Goal: Information Seeking & Learning: Learn about a topic

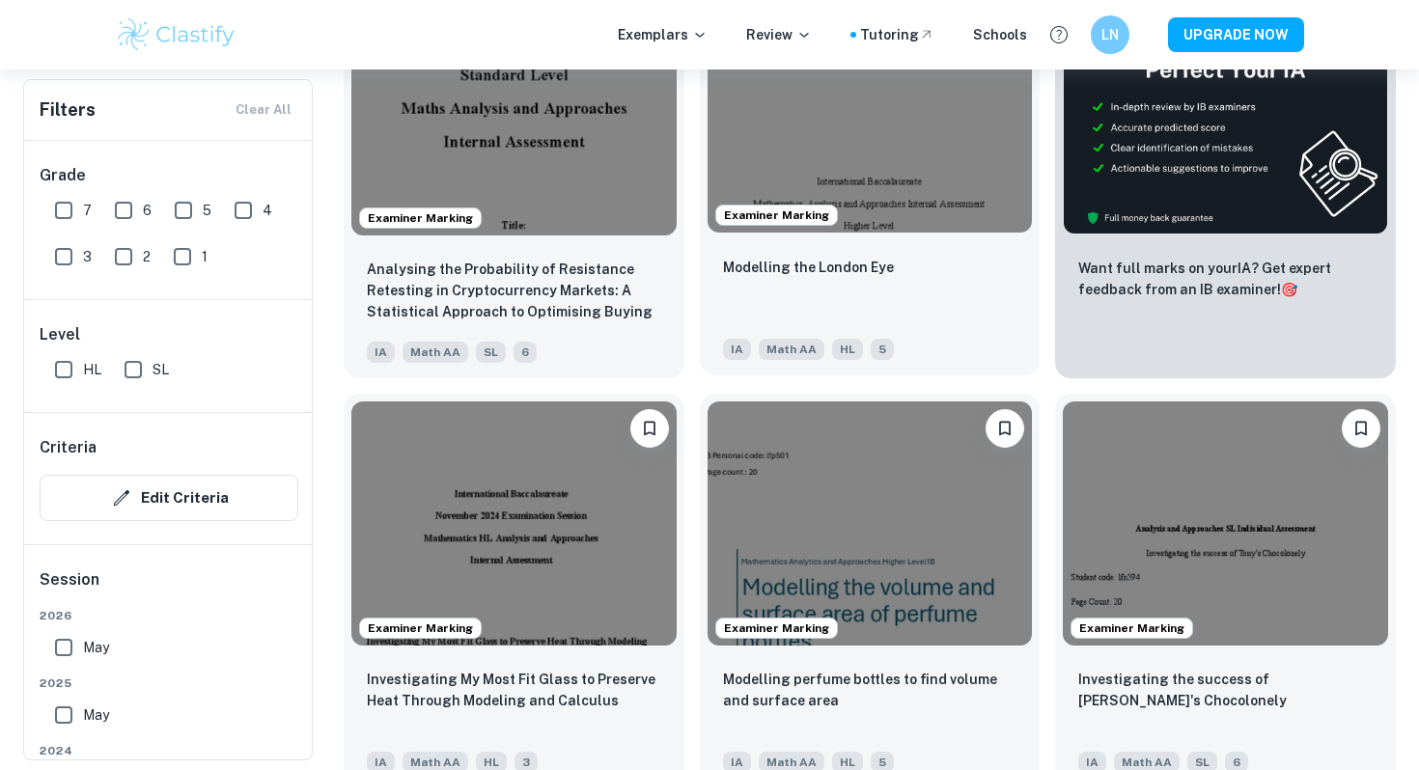
scroll to position [710, 0]
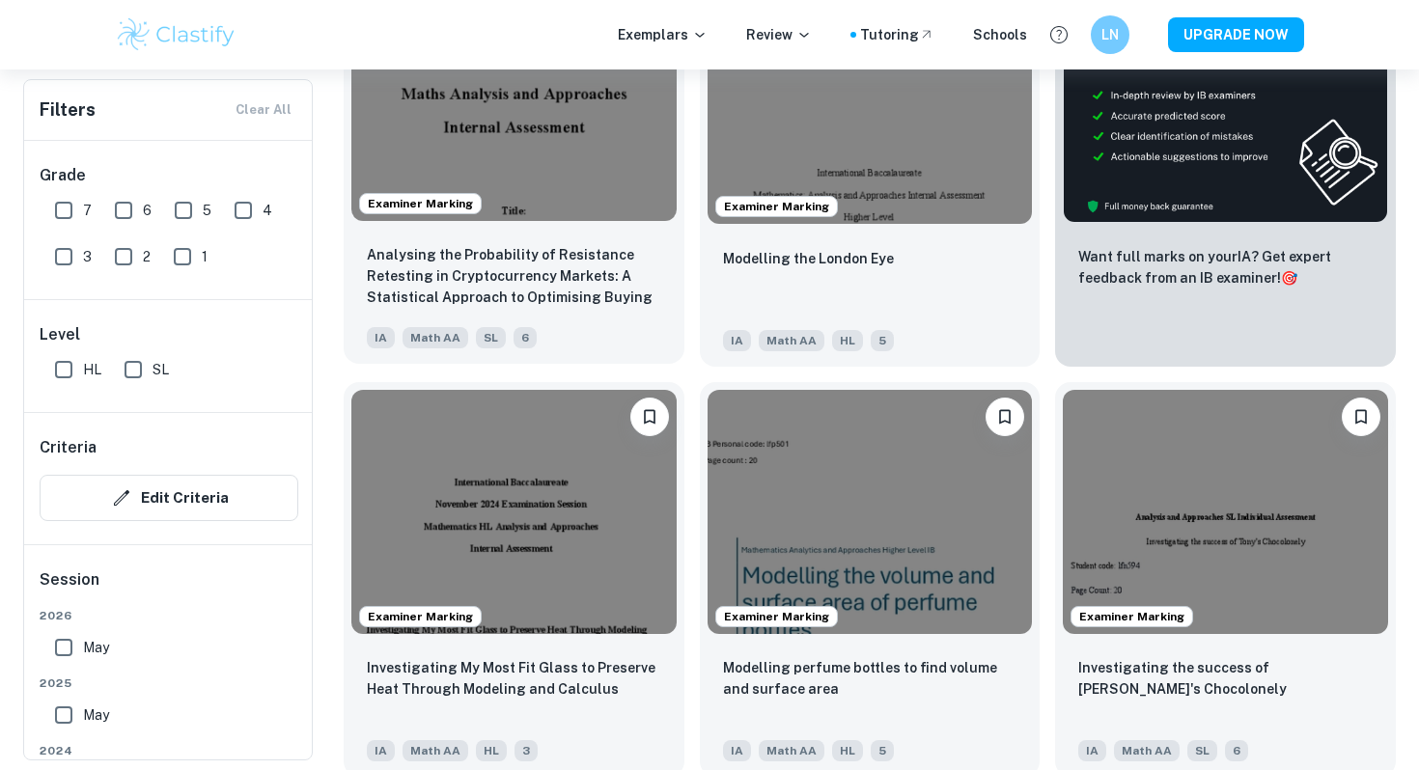
click at [513, 290] on p "Analysing the Probability of Resistance Retesting in Cryptocurrency Markets: A …" at bounding box center [514, 277] width 294 height 66
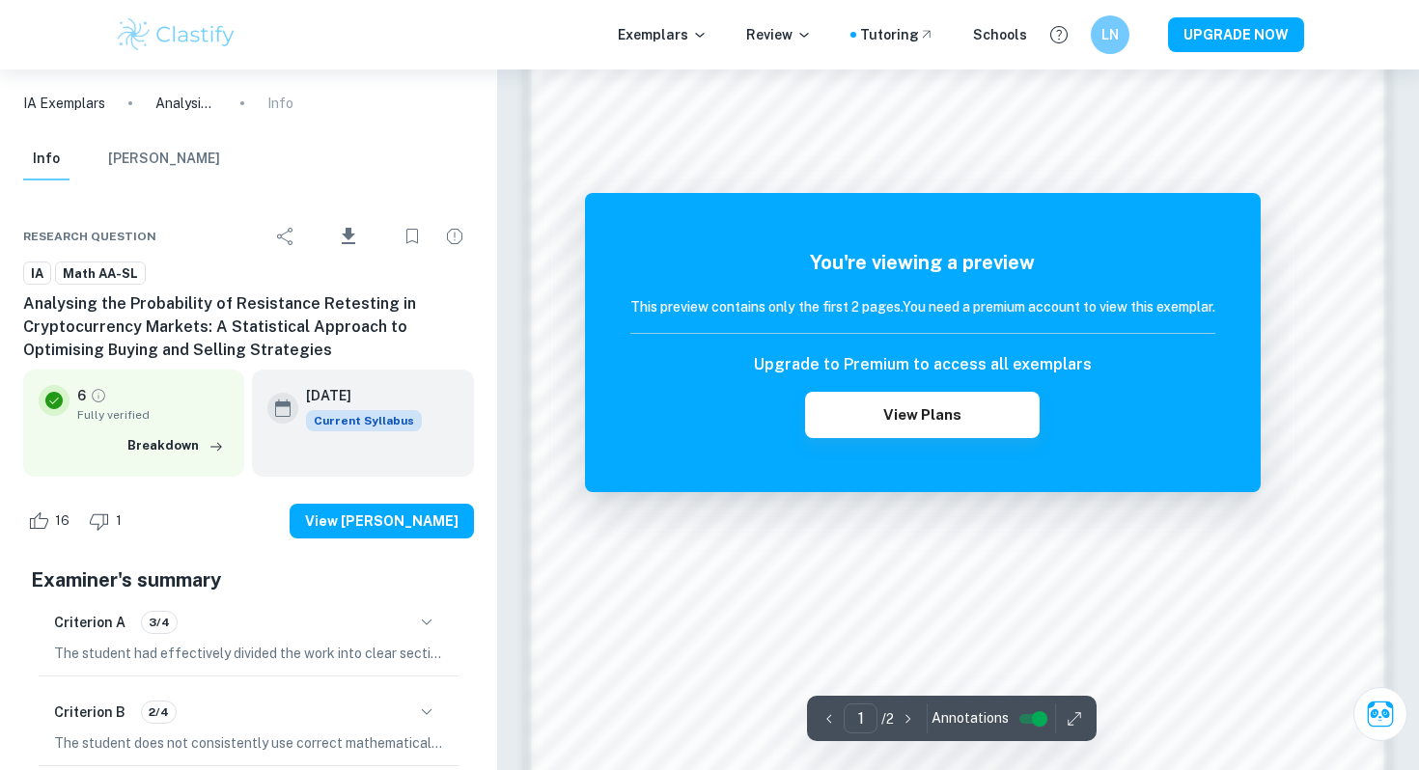
scroll to position [1509, 0]
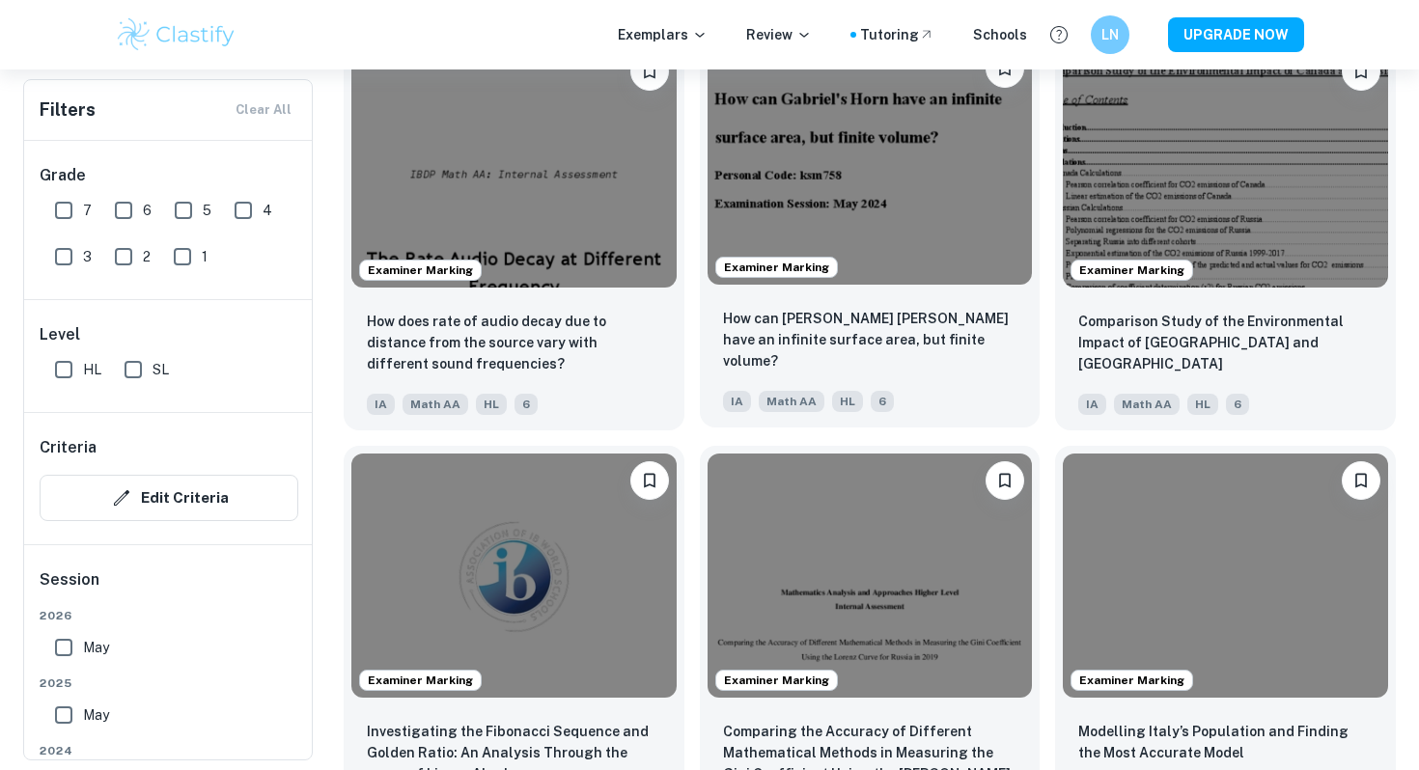
scroll to position [2295, 0]
